Goal: Information Seeking & Learning: Learn about a topic

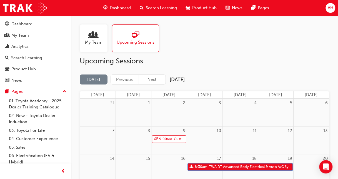
click at [19, 23] on div "Dashboard" at bounding box center [21, 24] width 21 height 6
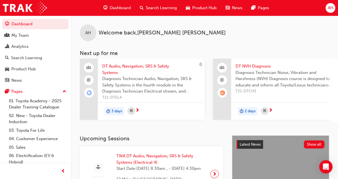
click at [115, 9] on span "Dashboard" at bounding box center [120, 8] width 21 height 6
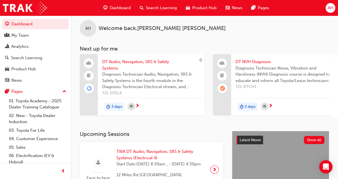
scroll to position [13, 0]
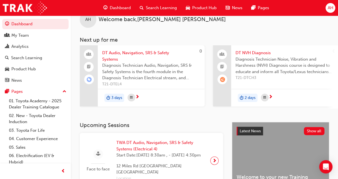
click at [269, 53] on span "DT NVH Diagnosis" at bounding box center [285, 53] width 98 height 6
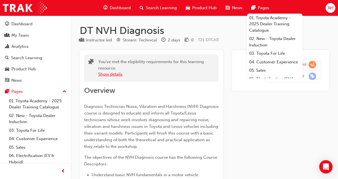
click at [105, 75] on button "Show details" at bounding box center [110, 74] width 24 height 6
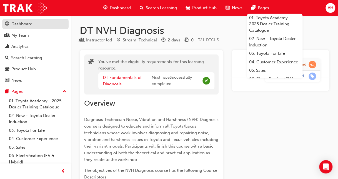
click at [43, 24] on div "Dashboard" at bounding box center [35, 24] width 61 height 7
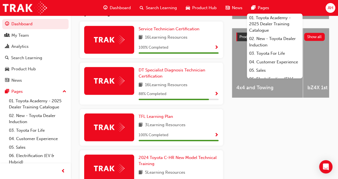
scroll to position [203, 0]
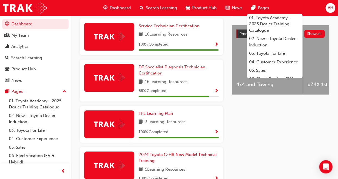
click at [159, 73] on span "DT Specialist Diagnosis Technician Certification" at bounding box center [172, 70] width 67 height 11
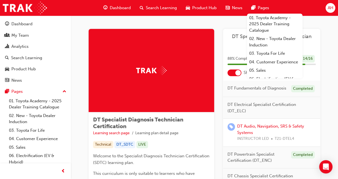
click at [266, 8] on span "Pages" at bounding box center [263, 8] width 11 height 6
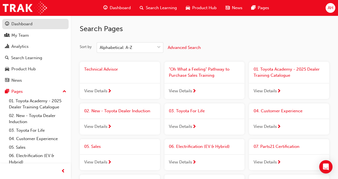
click at [21, 27] on div "Dashboard" at bounding box center [21, 24] width 21 height 6
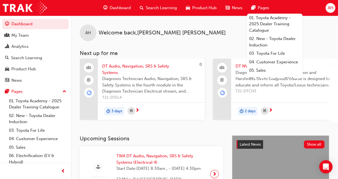
click at [259, 7] on span "Pages" at bounding box center [263, 8] width 11 height 6
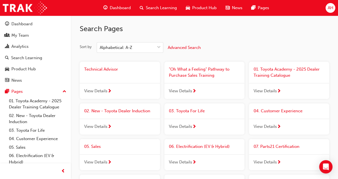
click at [106, 91] on span "View Details" at bounding box center [95, 91] width 23 height 6
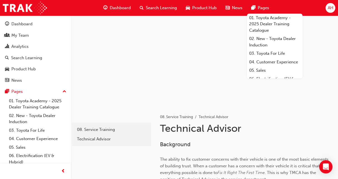
click at [266, 9] on span "Pages" at bounding box center [263, 8] width 11 height 6
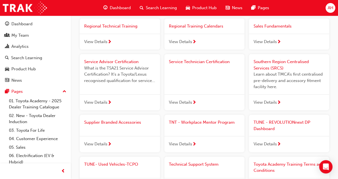
scroll to position [565, 0]
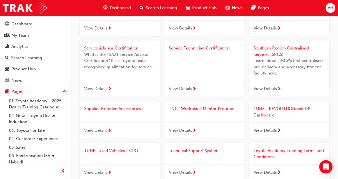
click at [192, 130] on span "View Details" at bounding box center [180, 130] width 23 height 6
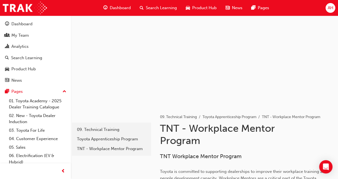
drag, startPoint x: 338, startPoint y: 42, endPoint x: 340, endPoint y: 53, distance: 11.8
click at [338, 53] on html "Your version of Internet Explorer is outdated and not supported. Please upgrade…" at bounding box center [169, 89] width 338 height 179
click at [124, 9] on span "Dashboard" at bounding box center [120, 8] width 21 height 6
